Goal: Information Seeking & Learning: Learn about a topic

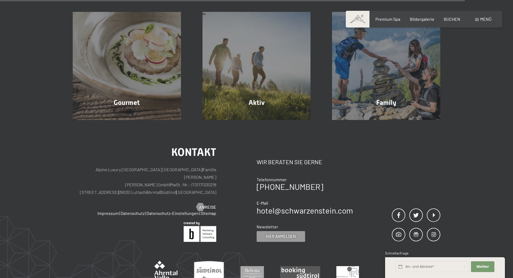
scroll to position [1832, 0]
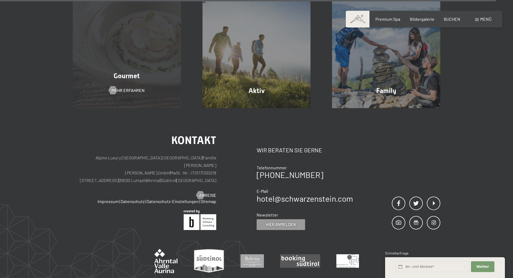
click at [121, 49] on div "Gourmet Mehr erfahren" at bounding box center [127, 54] width 130 height 108
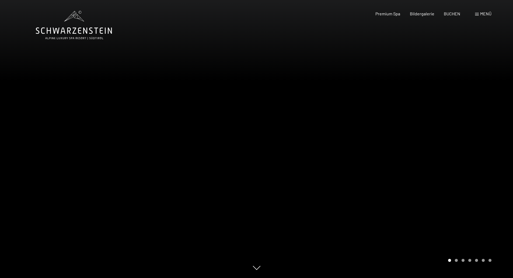
click at [464, 144] on div at bounding box center [385, 139] width 257 height 278
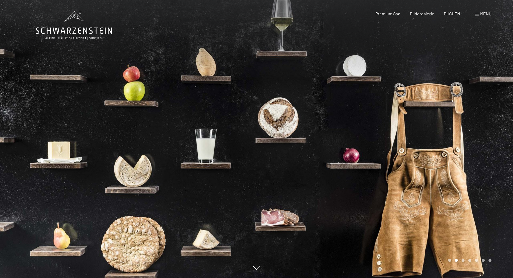
click at [463, 144] on div at bounding box center [385, 139] width 257 height 278
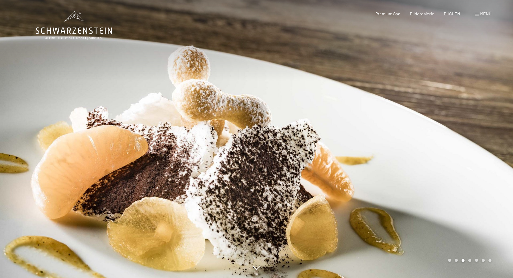
click at [463, 144] on div at bounding box center [385, 139] width 257 height 278
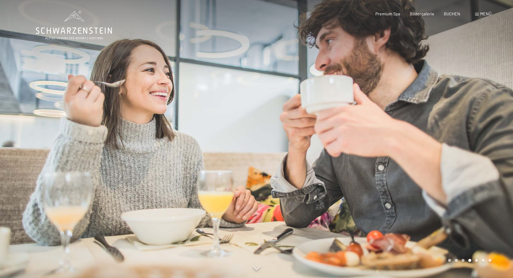
click at [463, 144] on div at bounding box center [385, 139] width 257 height 278
